Goal: Information Seeking & Learning: Learn about a topic

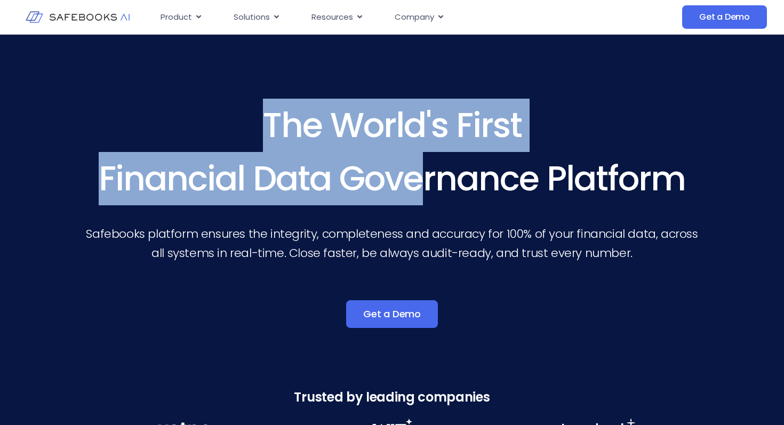
click at [407, 200] on h3 "The World's First Financial Data Governance Platform" at bounding box center [392, 152] width 614 height 107
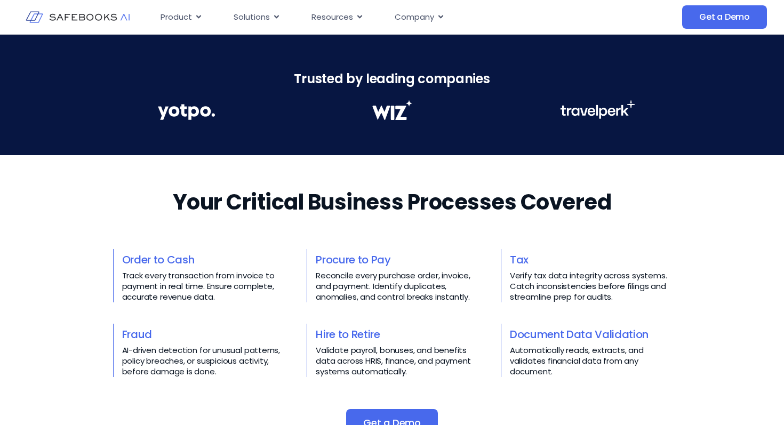
scroll to position [319, 0]
click at [407, 200] on h2 "Your Critical Business Processes Covered​​" at bounding box center [392, 202] width 439 height 30
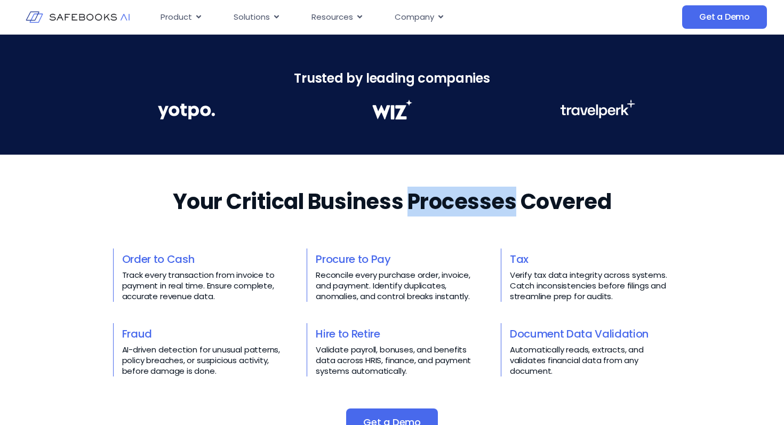
click at [407, 200] on h2 "Your Critical Business Processes Covered​​" at bounding box center [392, 202] width 439 height 30
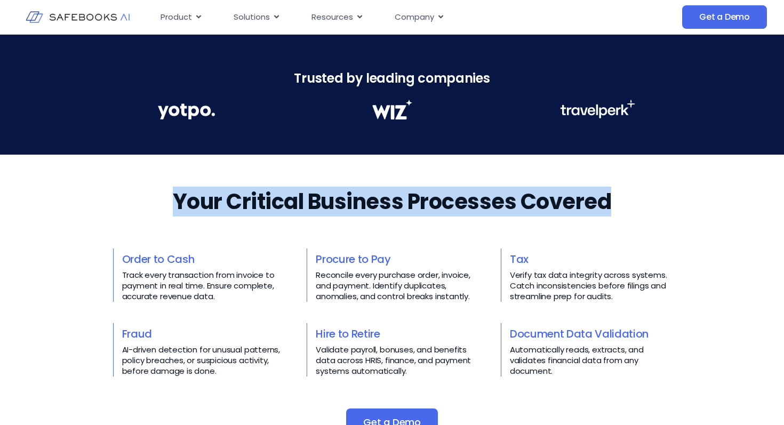
click at [407, 200] on h2 "Your Critical Business Processes Covered​​" at bounding box center [392, 202] width 439 height 30
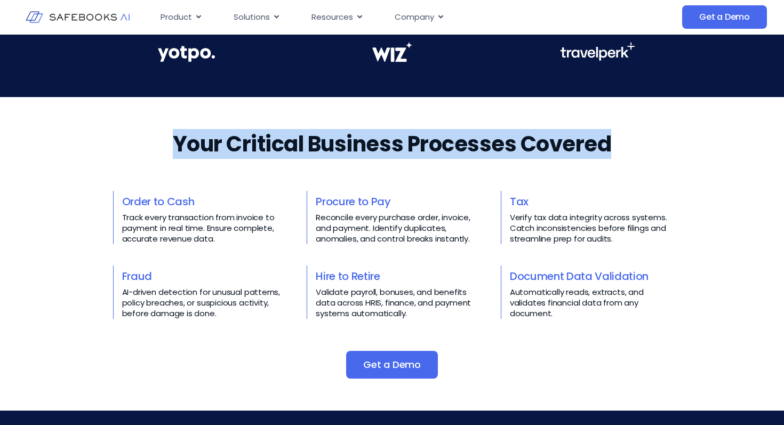
scroll to position [384, 0]
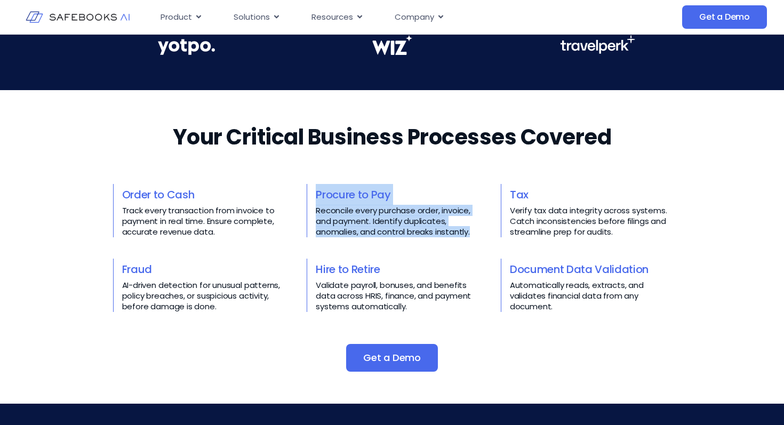
drag, startPoint x: 309, startPoint y: 192, endPoint x: 480, endPoint y: 232, distance: 175.3
click at [480, 232] on div "Order to Cash Track every transaction from invoice to payment in real time. Ens…" at bounding box center [392, 248] width 559 height 128
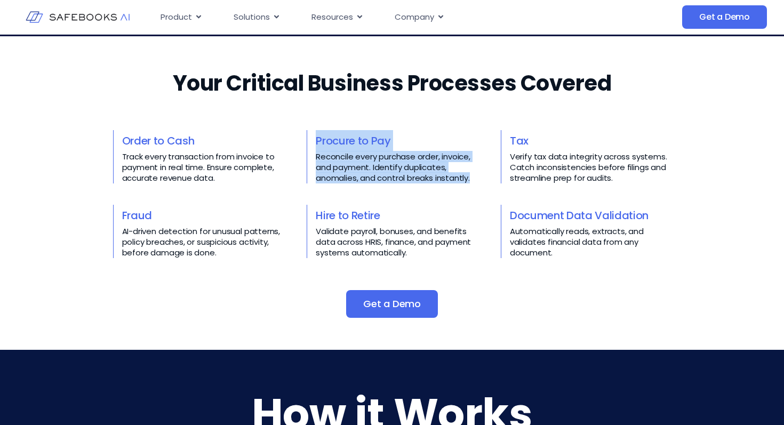
scroll to position [436, 0]
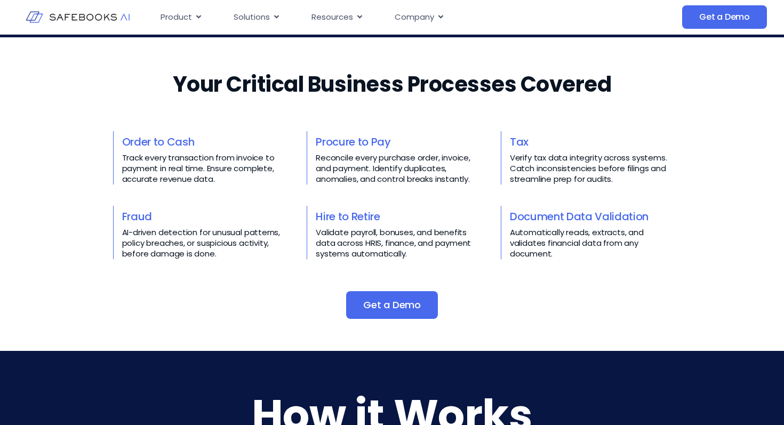
click at [277, 96] on h2 "Your Critical Business Processes Covered​​" at bounding box center [392, 84] width 439 height 30
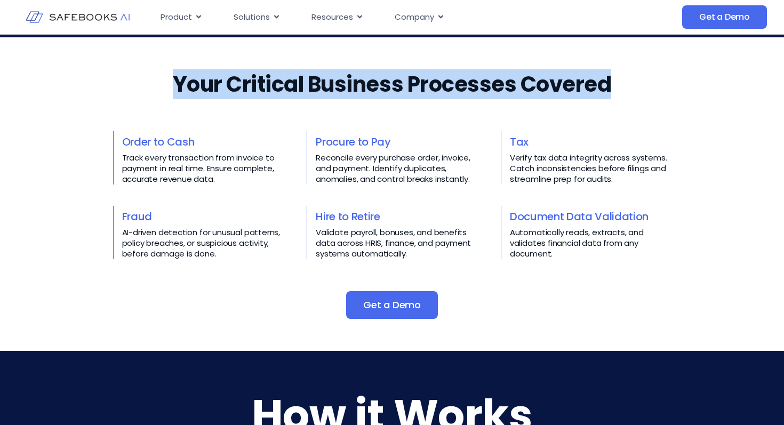
click at [277, 96] on h2 "Your Critical Business Processes Covered​​" at bounding box center [392, 84] width 439 height 30
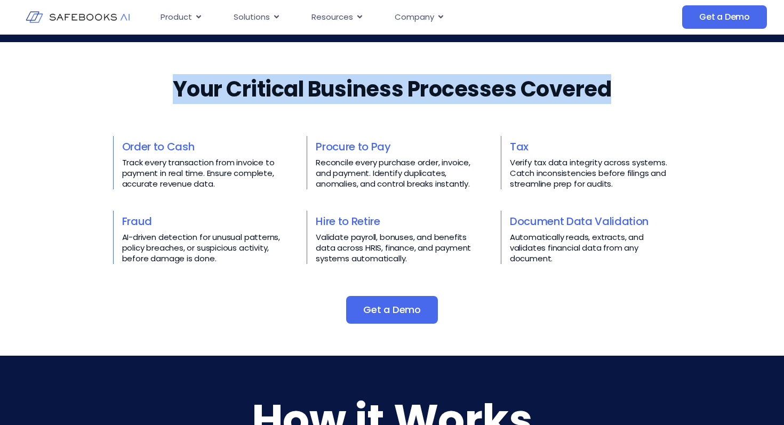
click at [279, 99] on h2 "Your Critical Business Processes Covered​​" at bounding box center [392, 89] width 439 height 30
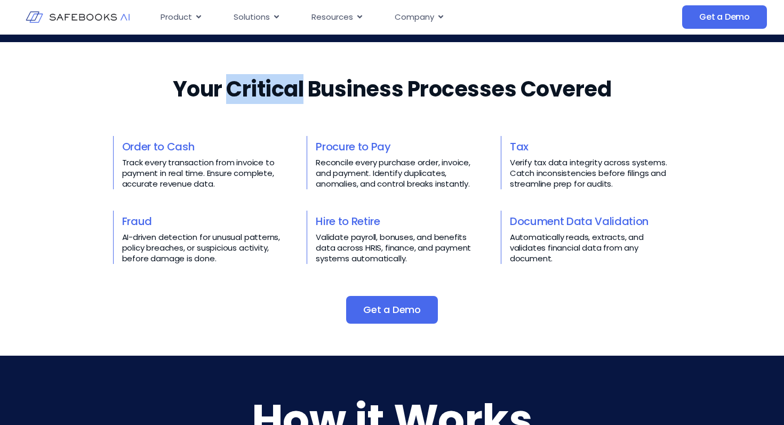
click at [279, 99] on h2 "Your Critical Business Processes Covered​​" at bounding box center [392, 89] width 439 height 30
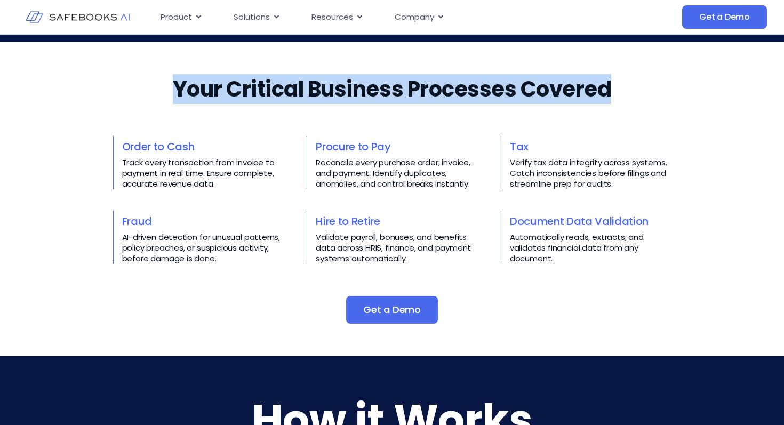
click at [279, 99] on h2 "Your Critical Business Processes Covered​​" at bounding box center [392, 89] width 439 height 30
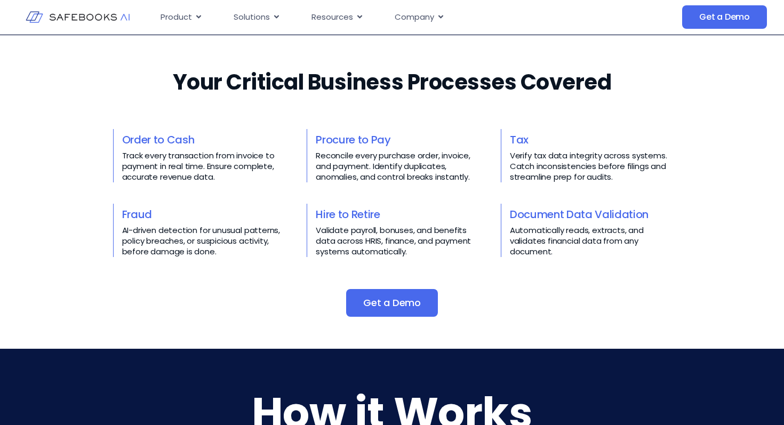
scroll to position [433, 0]
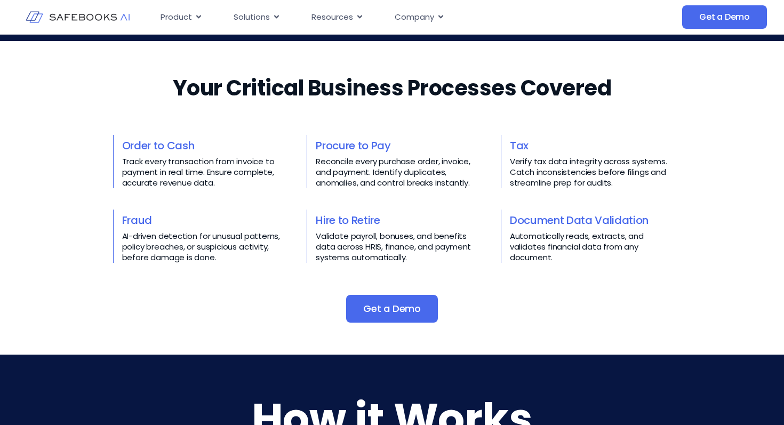
click at [190, 94] on h2 "Your Critical Business Processes Covered​​" at bounding box center [392, 88] width 439 height 30
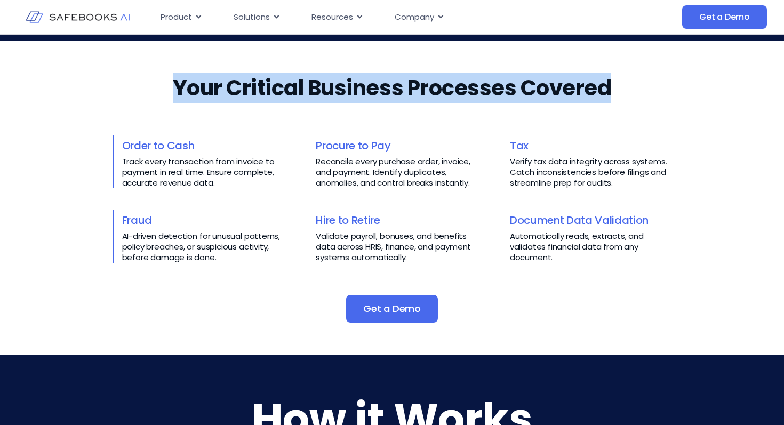
click at [190, 94] on h2 "Your Critical Business Processes Covered​​" at bounding box center [392, 88] width 439 height 30
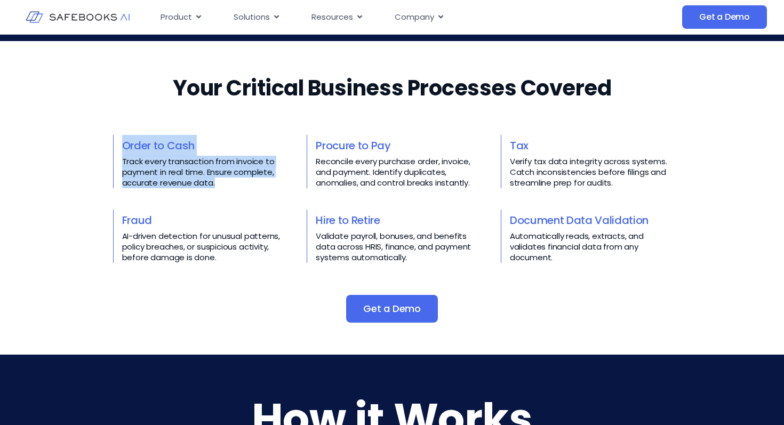
drag, startPoint x: 107, startPoint y: 151, endPoint x: 235, endPoint y: 181, distance: 132.0
click at [235, 181] on div "Your Critical Business Processes Covered​​ Order to Cash Track every transactio…" at bounding box center [392, 198] width 784 height 250
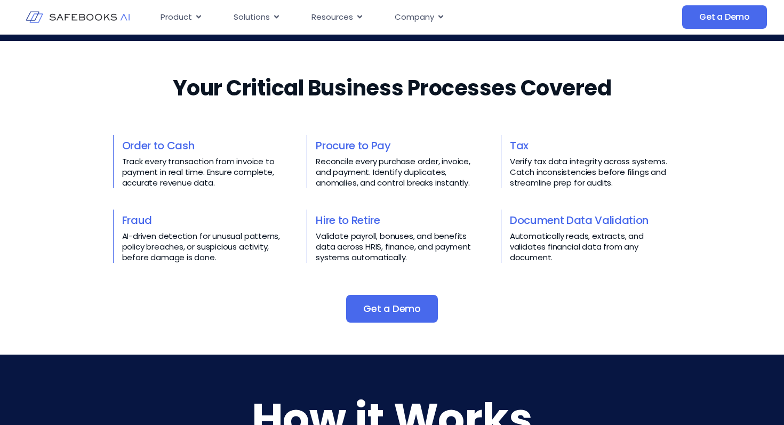
click at [168, 78] on div "Your Critical Business Processes Covered​​ Order to Cash Track every transactio…" at bounding box center [392, 198] width 559 height 250
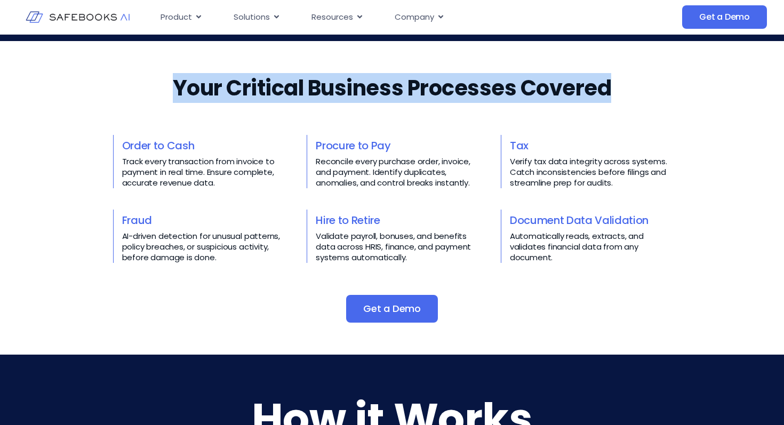
click at [168, 78] on div "Your Critical Business Processes Covered​​ Order to Cash Track every transactio…" at bounding box center [392, 198] width 559 height 250
click at [160, 99] on div "Your Critical Business Processes Covered​​ Order to Cash Track every transactio…" at bounding box center [392, 198] width 559 height 250
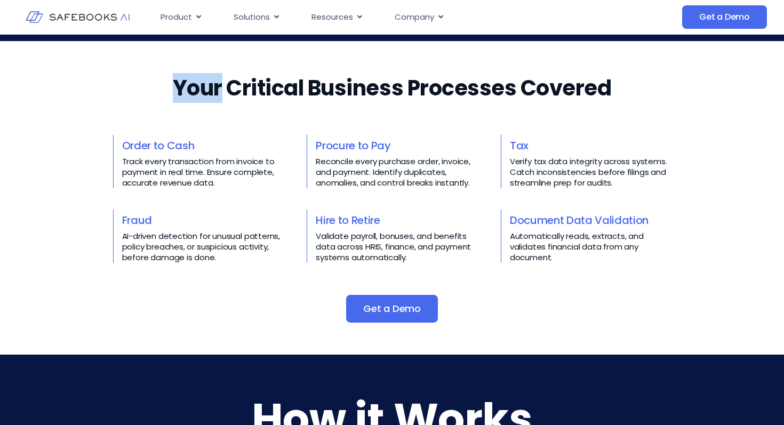
click at [160, 99] on div "Your Critical Business Processes Covered​​ Order to Cash Track every transactio…" at bounding box center [392, 198] width 559 height 250
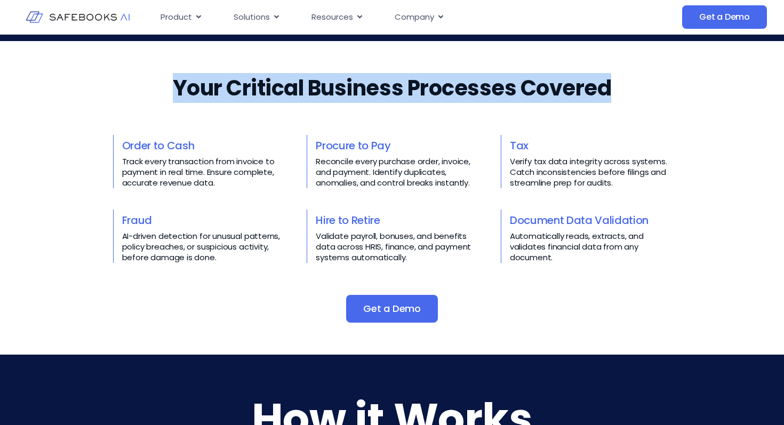
click at [160, 99] on div "Your Critical Business Processes Covered​​ Order to Cash Track every transactio…" at bounding box center [392, 198] width 559 height 250
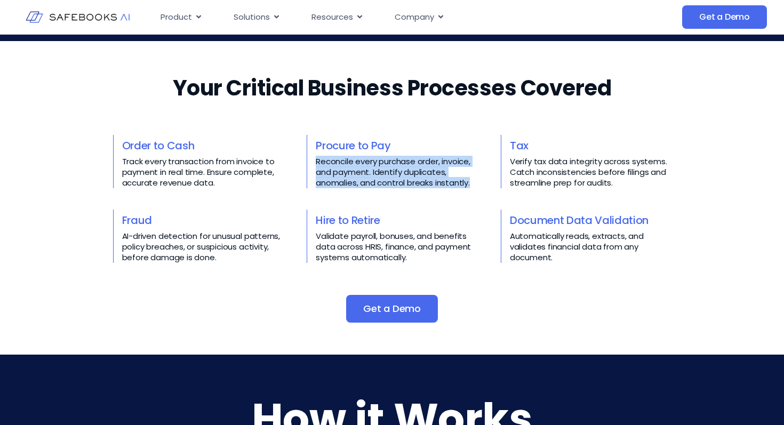
drag, startPoint x: 316, startPoint y: 163, endPoint x: 349, endPoint y: 193, distance: 44.9
click at [349, 193] on div "Order to Cash Track every transaction from invoice to payment in real time. Ens…" at bounding box center [392, 199] width 559 height 128
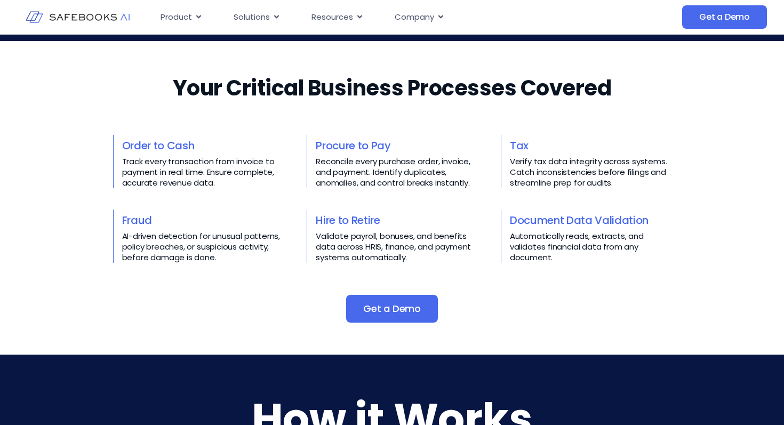
click at [318, 154] on h3 "Procure to Pay" at bounding box center [397, 145] width 162 height 21
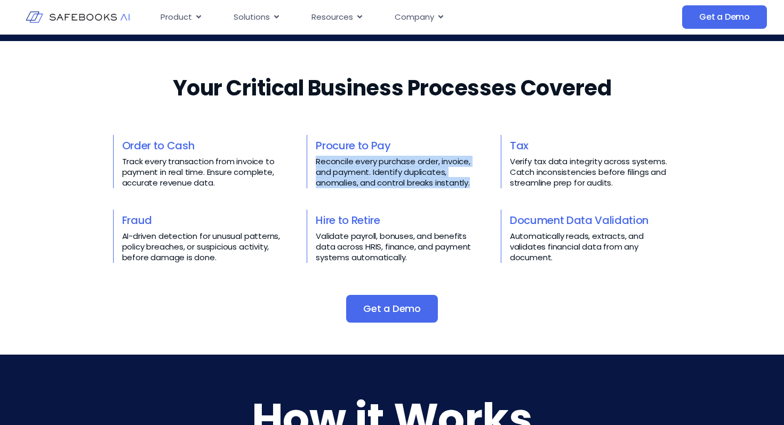
drag, startPoint x: 315, startPoint y: 159, endPoint x: 367, endPoint y: 198, distance: 64.8
click at [367, 198] on div "Order to Cash Track every transaction from invoice to payment in real time. Ens…" at bounding box center [392, 199] width 559 height 128
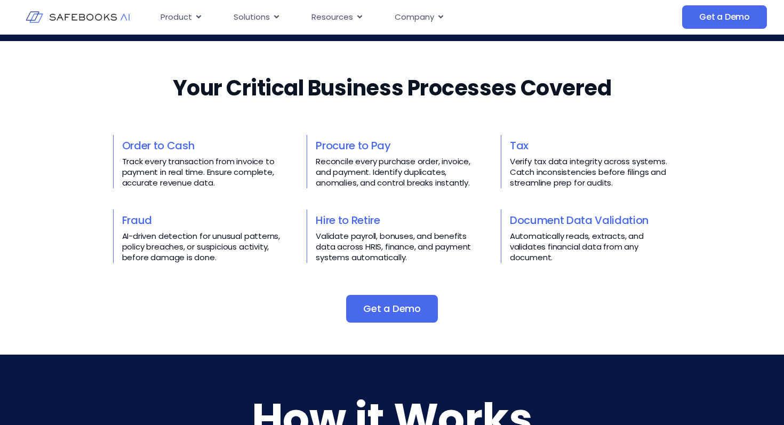
click at [319, 162] on p "Reconcile every purchase order, invoice, and payment. Identify duplicates, anom…" at bounding box center [397, 172] width 162 height 32
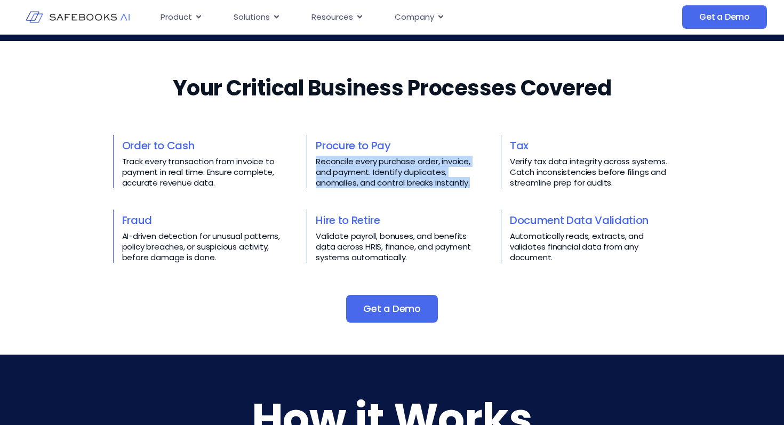
drag, startPoint x: 317, startPoint y: 162, endPoint x: 377, endPoint y: 194, distance: 67.8
click at [377, 194] on div "Order to Cash Track every transaction from invoice to payment in real time. Ens…" at bounding box center [392, 199] width 559 height 128
click at [316, 160] on p "Reconcile every purchase order, invoice, and payment. Identify duplicates, anom…" at bounding box center [397, 172] width 162 height 32
drag, startPoint x: 316, startPoint y: 160, endPoint x: 391, endPoint y: 190, distance: 80.8
click at [391, 190] on div "Order to Cash Track every transaction from invoice to payment in real time. Ens…" at bounding box center [392, 199] width 559 height 128
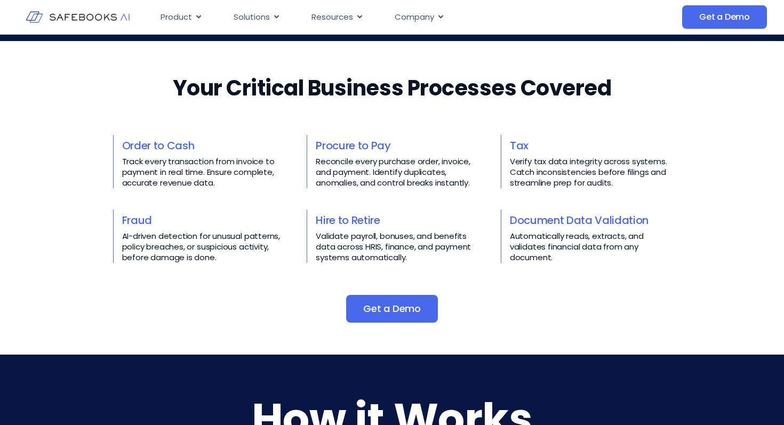
click at [219, 238] on p "AI-driven detection for unusual patterns, policy breaches, or suspicious activi…" at bounding box center [203, 247] width 162 height 32
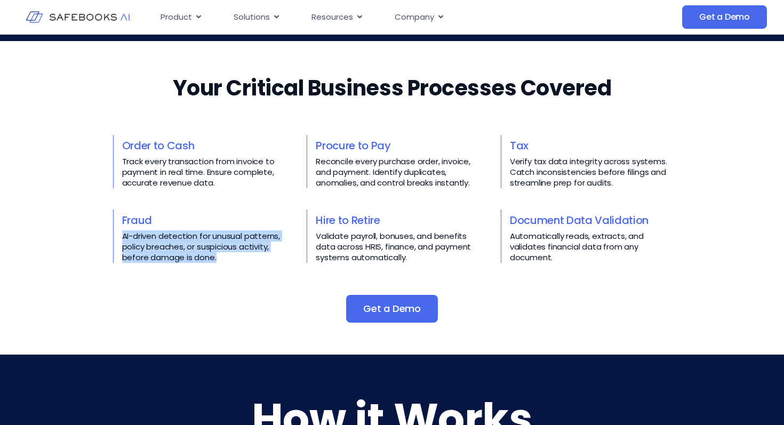
click at [219, 238] on p "AI-driven detection for unusual patterns, policy breaches, or suspicious activi…" at bounding box center [203, 247] width 162 height 32
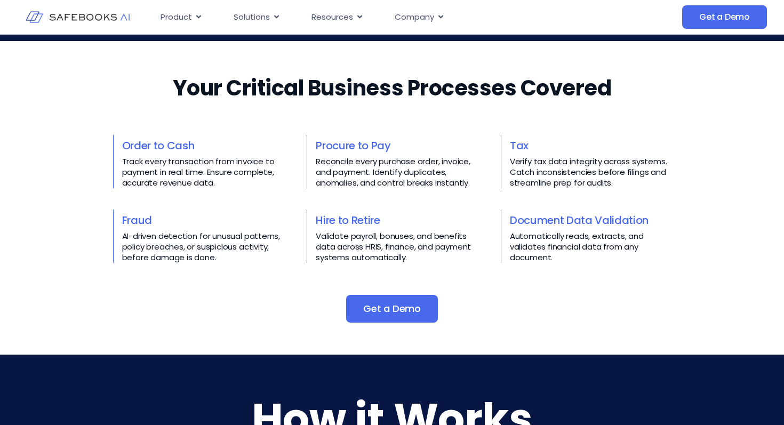
click at [193, 179] on p "Track every transaction from invoice to payment in real time. Ensure complete, …" at bounding box center [203, 172] width 162 height 32
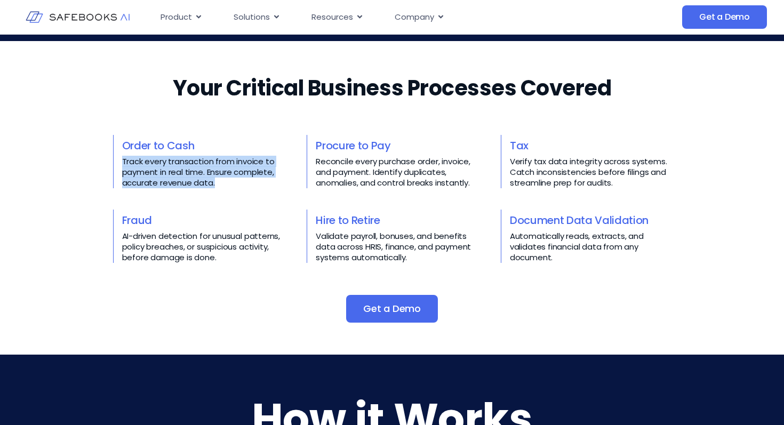
click at [193, 179] on p "Track every transaction from invoice to payment in real time. Ensure complete, …" at bounding box center [203, 172] width 162 height 32
click at [222, 179] on p "Track every transaction from invoice to payment in real time. Ensure complete, …" at bounding box center [203, 172] width 162 height 32
drag, startPoint x: 222, startPoint y: 179, endPoint x: 113, endPoint y: 161, distance: 111.0
click at [113, 161] on div "Order to Cash Track every transaction from invoice to payment in real time. Ens…" at bounding box center [198, 161] width 171 height 53
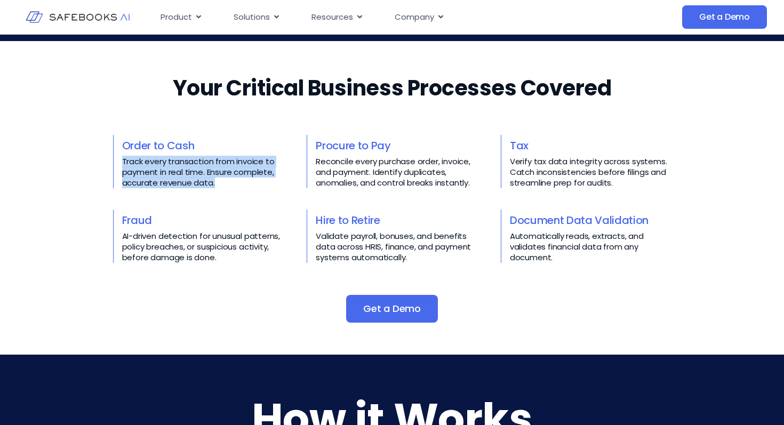
drag, startPoint x: 113, startPoint y: 161, endPoint x: 240, endPoint y: 184, distance: 129.6
click at [240, 184] on div "Order to Cash Track every transaction from invoice to payment in real time. Ens…" at bounding box center [198, 161] width 171 height 53
click at [240, 184] on p "Track every transaction from invoice to payment in real time. Ensure complete, …" at bounding box center [203, 172] width 162 height 32
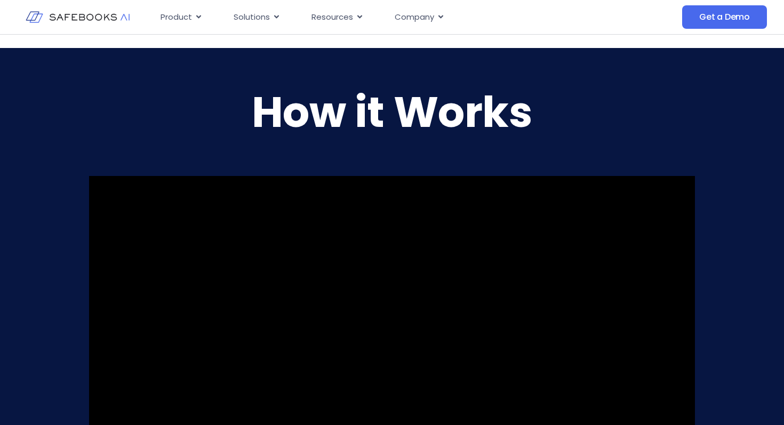
scroll to position [741, 0]
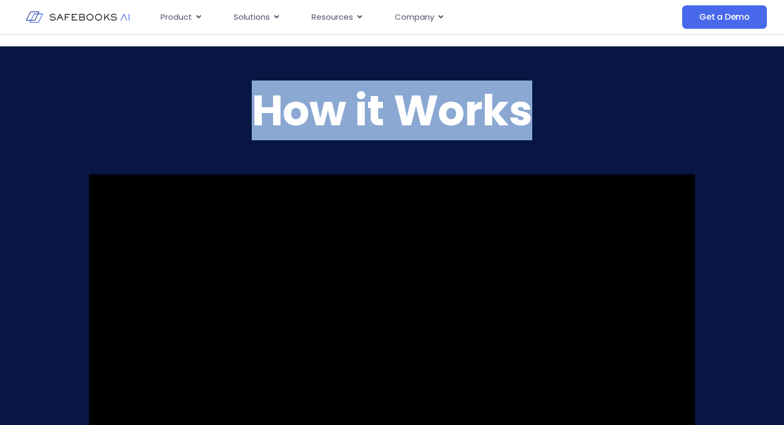
drag, startPoint x: 238, startPoint y: 118, endPoint x: 524, endPoint y: 118, distance: 286.0
click at [524, 118] on h2 "How it Works" at bounding box center [392, 110] width 606 height 30
click at [450, 113] on h2 "How it Works" at bounding box center [392, 110] width 606 height 30
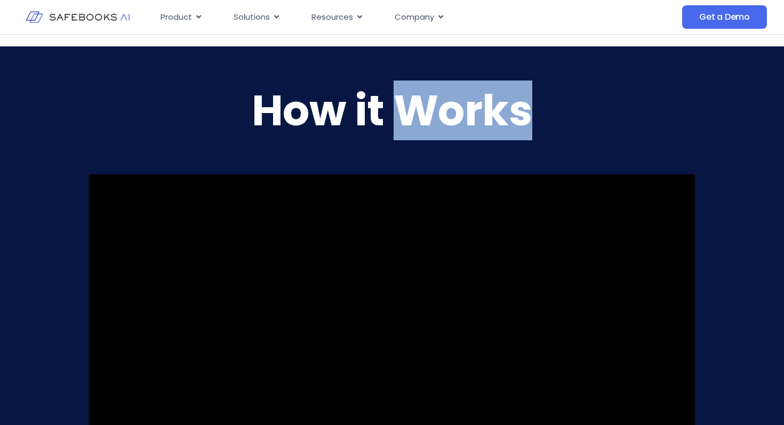
click at [450, 113] on h2 "How it Works" at bounding box center [392, 110] width 606 height 30
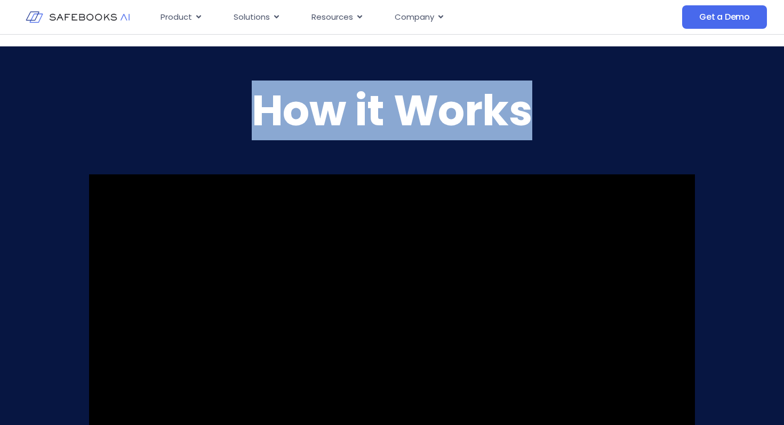
click at [450, 113] on h2 "How it Works" at bounding box center [392, 110] width 606 height 30
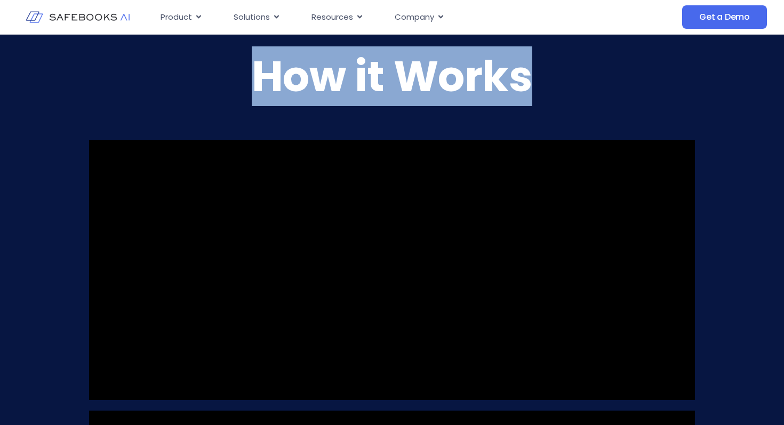
scroll to position [773, 0]
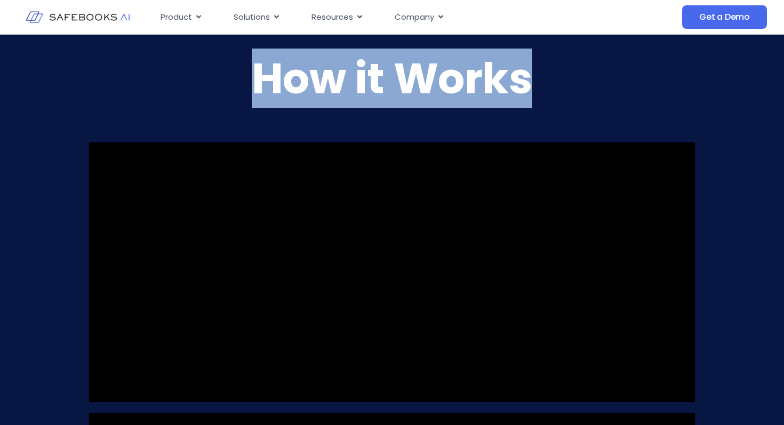
click at [415, 91] on h2 "How it Works" at bounding box center [392, 78] width 606 height 30
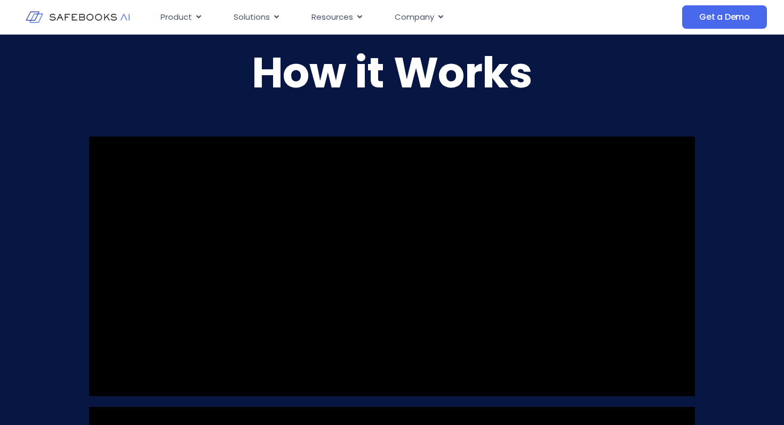
scroll to position [770, 0]
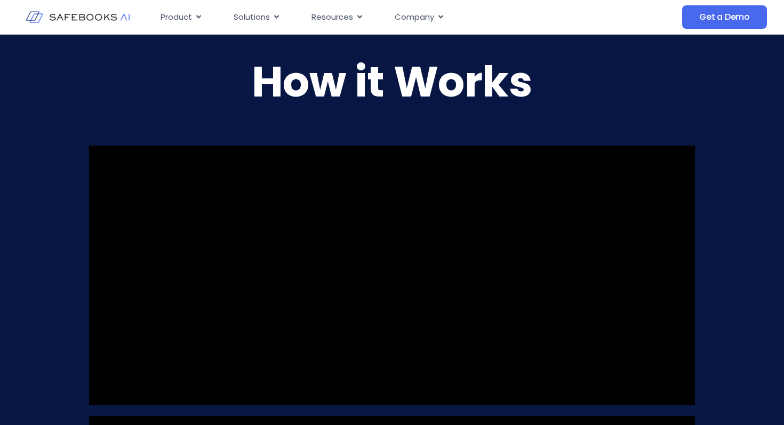
click at [415, 91] on h2 "How it Works" at bounding box center [392, 82] width 606 height 30
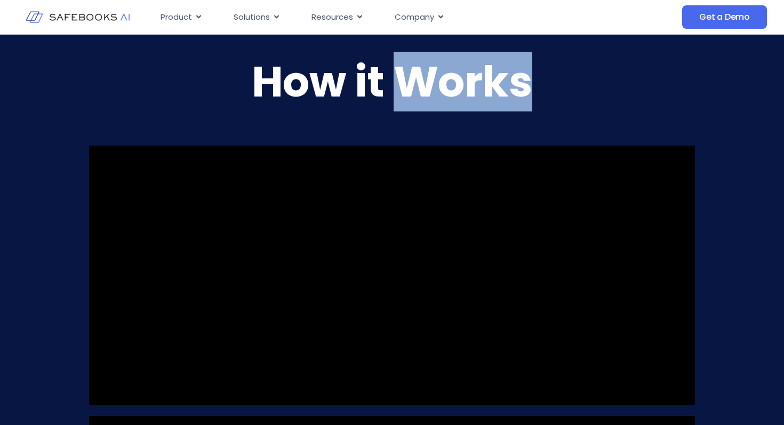
click at [415, 91] on h2 "How it Works" at bounding box center [392, 82] width 606 height 30
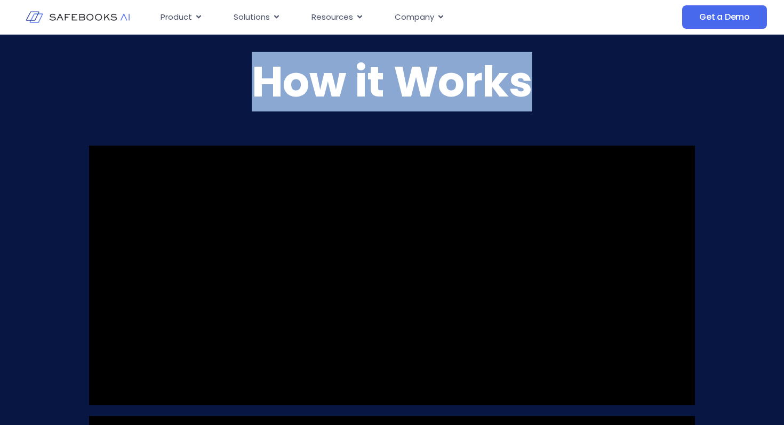
click at [415, 91] on h2 "How it Works" at bounding box center [392, 82] width 606 height 30
click at [390, 86] on h2 "How it Works" at bounding box center [392, 82] width 606 height 30
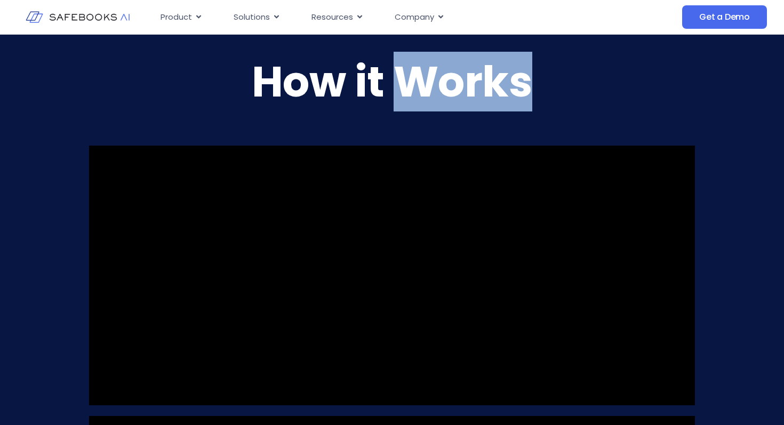
click at [390, 86] on h2 "How it Works" at bounding box center [392, 82] width 606 height 30
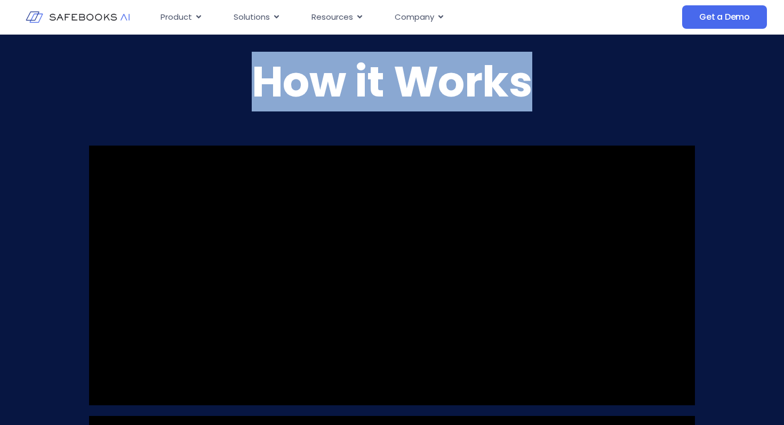
click at [390, 86] on h2 "How it Works" at bounding box center [392, 82] width 606 height 30
click at [385, 85] on h2 "How it Works" at bounding box center [392, 82] width 606 height 30
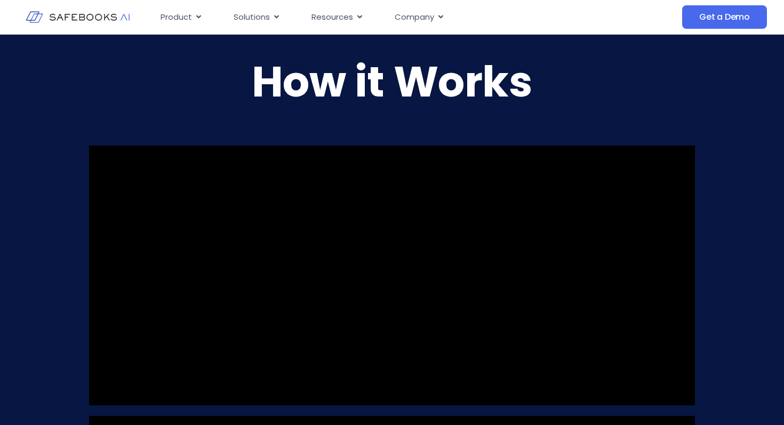
click at [353, 83] on h2 "How it Works" at bounding box center [392, 82] width 606 height 30
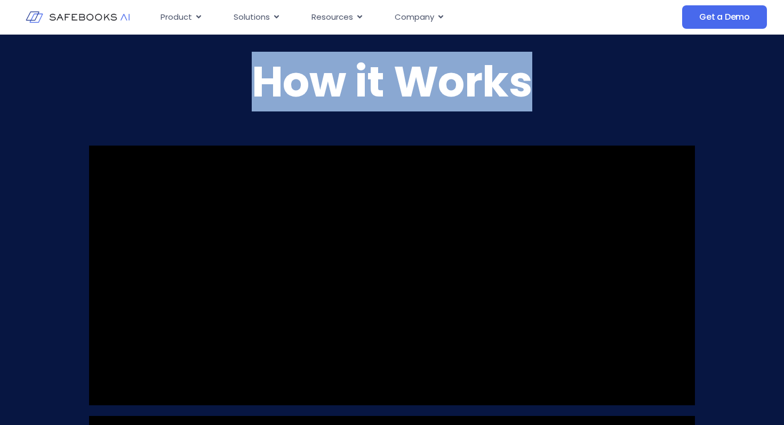
click at [353, 83] on h2 "How it Works" at bounding box center [392, 82] width 606 height 30
click at [381, 83] on h2 "How it Works" at bounding box center [392, 82] width 606 height 30
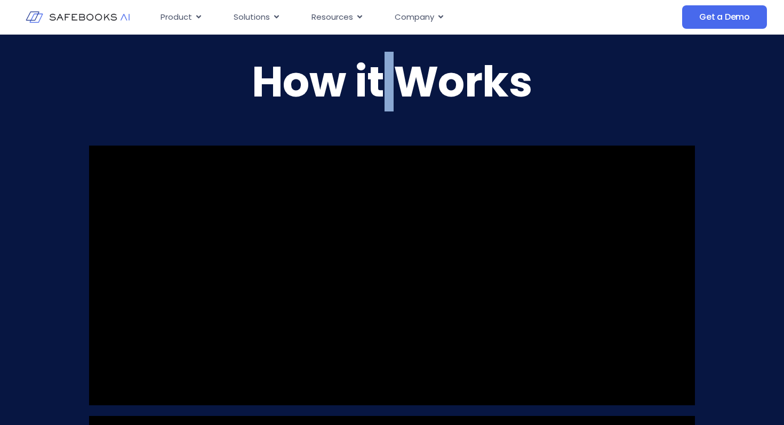
click at [381, 83] on h2 "How it Works" at bounding box center [392, 82] width 606 height 30
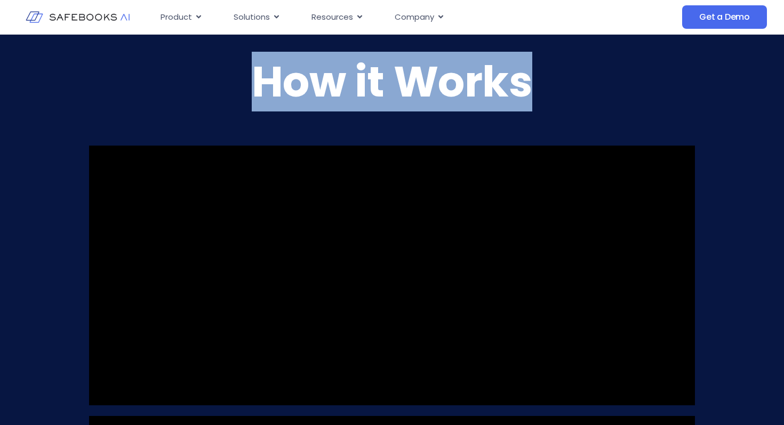
click at [381, 83] on h2 "How it Works" at bounding box center [392, 82] width 606 height 30
click at [357, 84] on h2 "How it Works" at bounding box center [392, 82] width 606 height 30
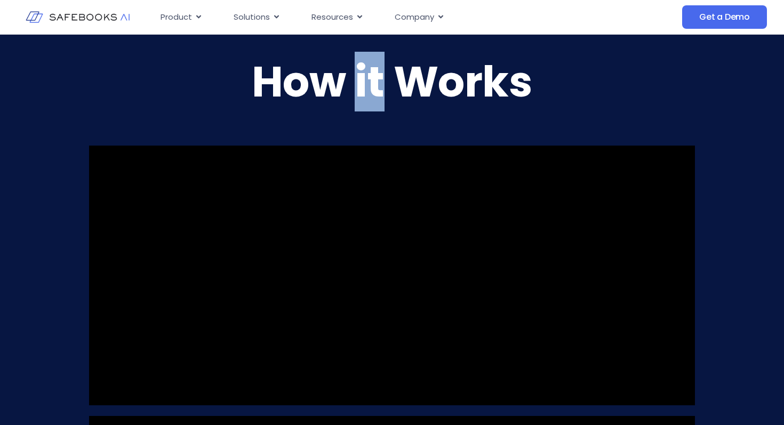
click at [357, 84] on h2 "How it Works" at bounding box center [392, 82] width 606 height 30
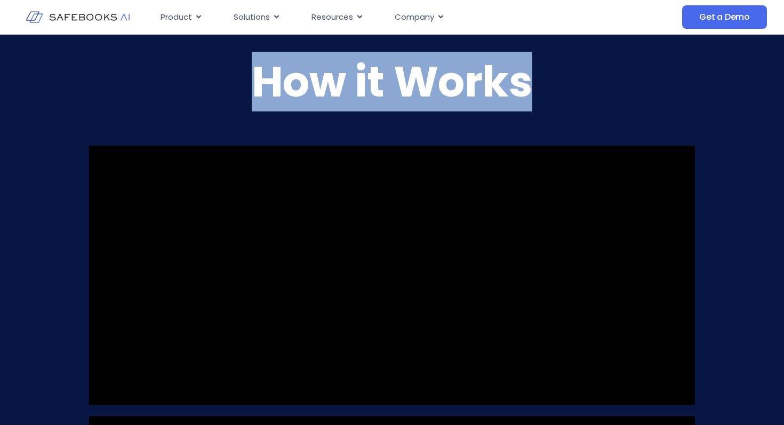
click at [357, 84] on h2 "How it Works" at bounding box center [392, 82] width 606 height 30
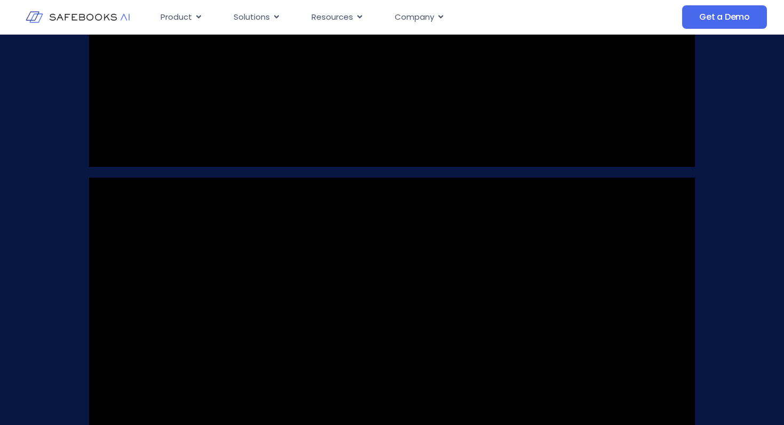
scroll to position [1018, 0]
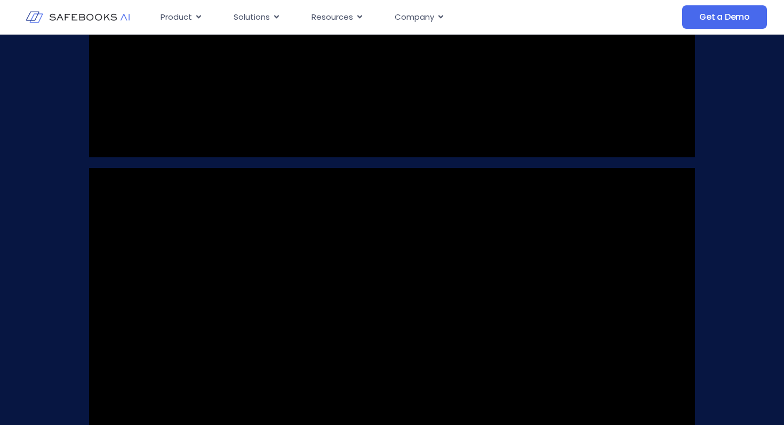
click at [428, 206] on video at bounding box center [392, 370] width 606 height 404
drag, startPoint x: 378, startPoint y: 182, endPoint x: 573, endPoint y: 238, distance: 202.5
click at [573, 238] on video at bounding box center [392, 370] width 606 height 404
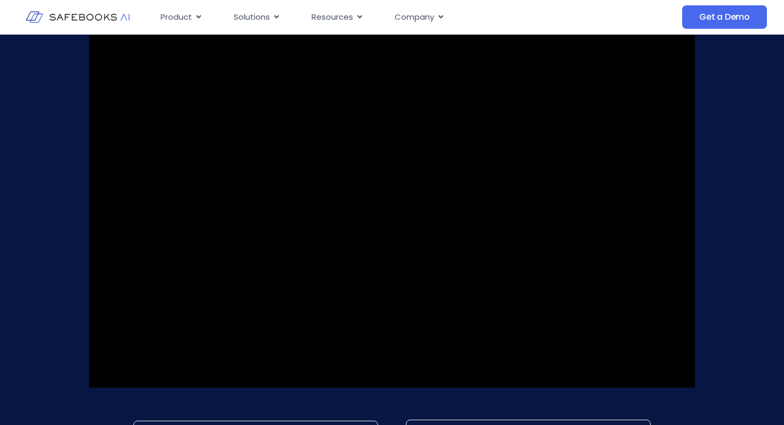
scroll to position [1215, 0]
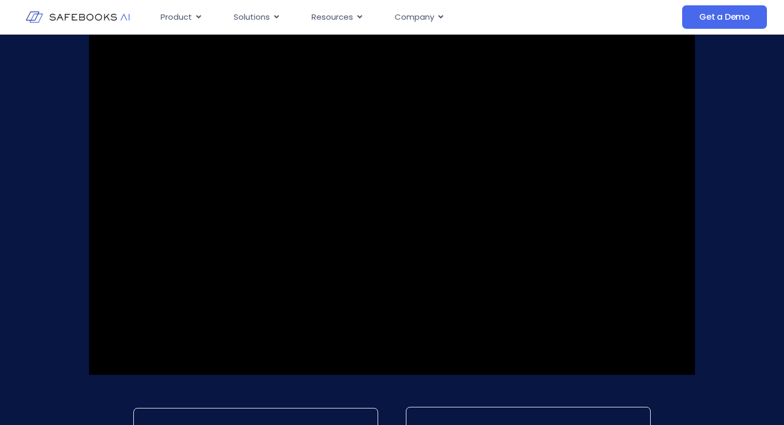
drag, startPoint x: 221, startPoint y: 204, endPoint x: 384, endPoint y: 272, distance: 176.3
click at [384, 272] on video at bounding box center [392, 173] width 606 height 404
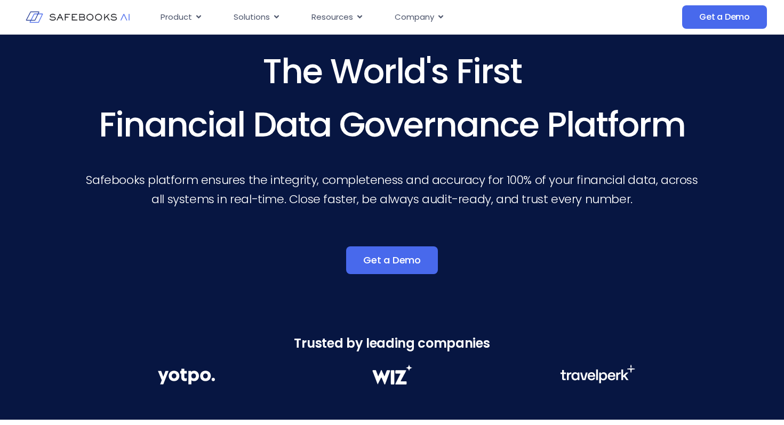
scroll to position [0, 0]
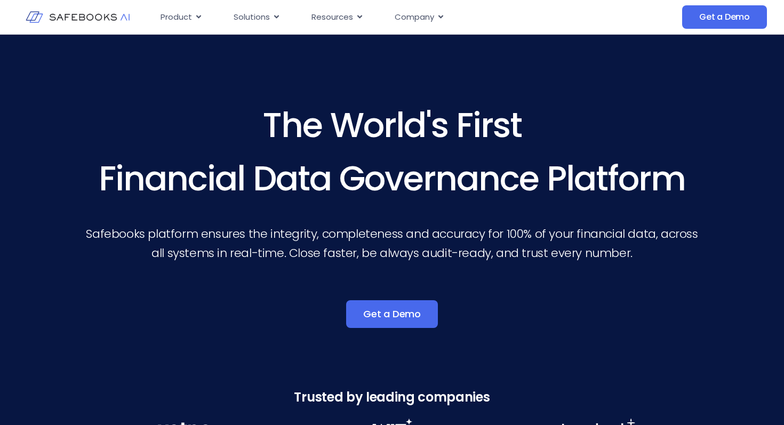
drag, startPoint x: 235, startPoint y: 120, endPoint x: 688, endPoint y: 177, distance: 456.5
click at [688, 177] on h3 "The World's First Financial Data Governance Platform" at bounding box center [392, 152] width 614 height 107
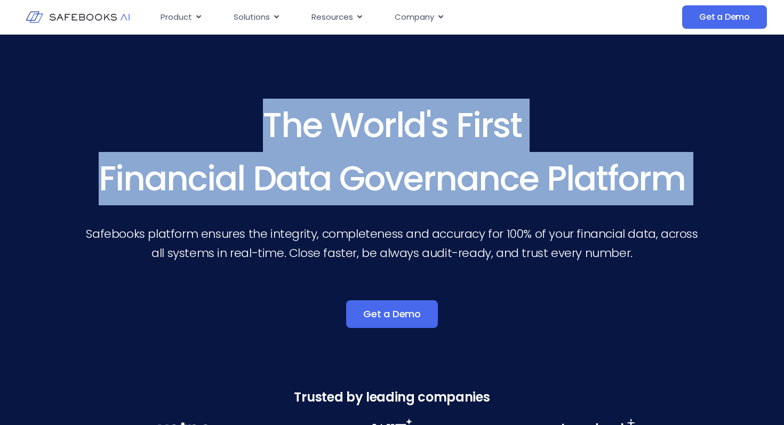
drag, startPoint x: 688, startPoint y: 177, endPoint x: 288, endPoint y: 136, distance: 401.7
click at [288, 136] on h3 "The World's First Financial Data Governance Platform" at bounding box center [392, 152] width 614 height 107
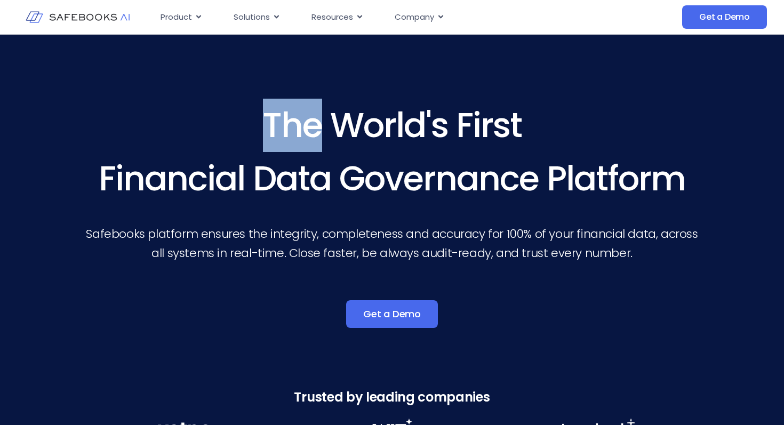
drag, startPoint x: 280, startPoint y: 127, endPoint x: 219, endPoint y: 117, distance: 61.1
click at [219, 117] on h3 "The World's First Financial Data Governance Platform" at bounding box center [392, 152] width 614 height 107
drag, startPoint x: 292, startPoint y: 118, endPoint x: 280, endPoint y: 121, distance: 13.0
click at [280, 121] on h3 "The World's First Financial Data Governance Platform" at bounding box center [392, 152] width 614 height 107
click at [235, 120] on h3 "The World's First Financial Data Governance Platform" at bounding box center [392, 152] width 614 height 107
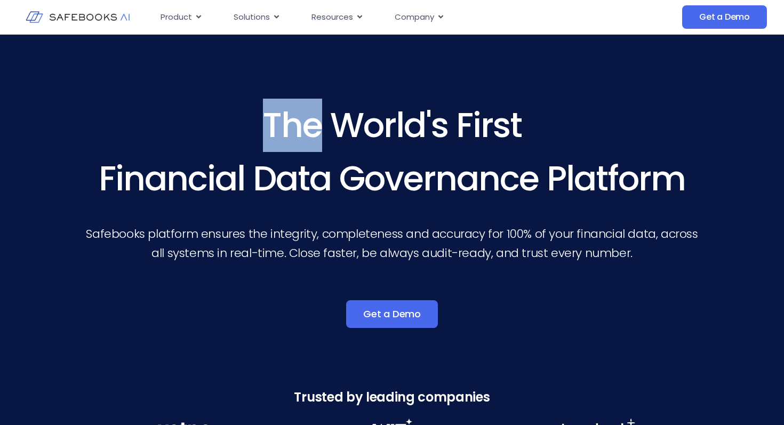
click at [235, 120] on h3 "The World's First Financial Data Governance Platform" at bounding box center [392, 152] width 614 height 107
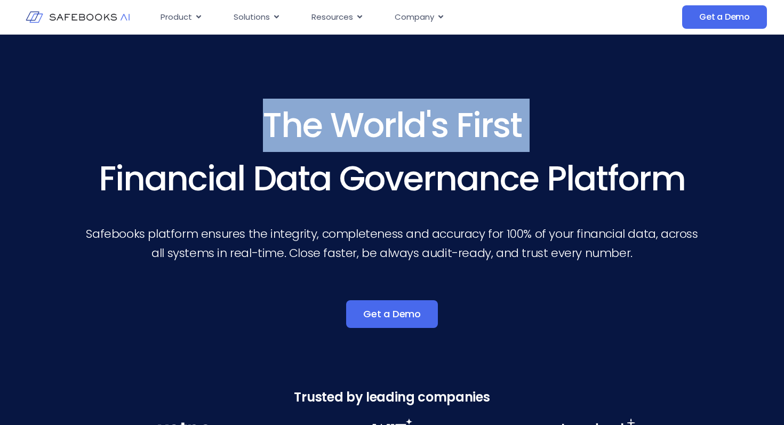
click at [235, 120] on h3 "The World's First Financial Data Governance Platform" at bounding box center [392, 152] width 614 height 107
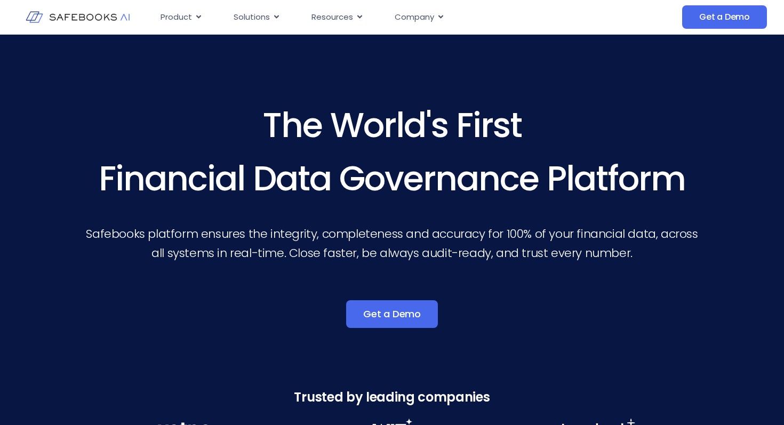
click at [260, 120] on h3 "The World's First Financial Data Governance Platform" at bounding box center [392, 152] width 614 height 107
drag, startPoint x: 260, startPoint y: 120, endPoint x: 649, endPoint y: 175, distance: 393.3
click at [649, 175] on h3 "The World's First Financial Data Governance Platform" at bounding box center [392, 152] width 614 height 107
